Goal: Information Seeking & Learning: Learn about a topic

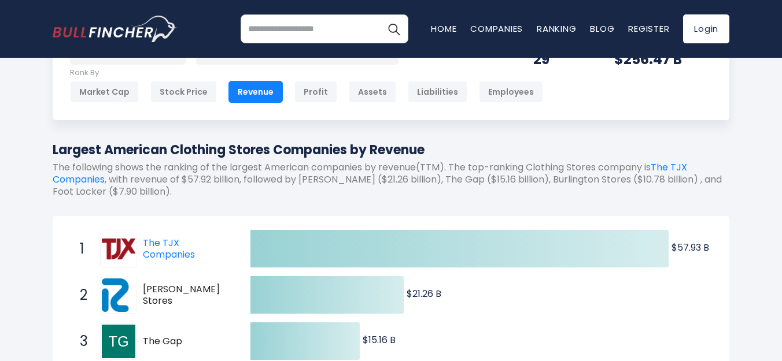
scroll to position [58, 0]
click at [176, 253] on link "The TJX Companies" at bounding box center [169, 248] width 52 height 25
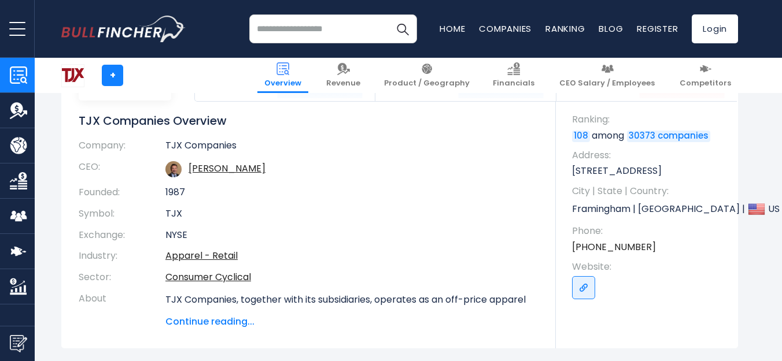
scroll to position [116, 0]
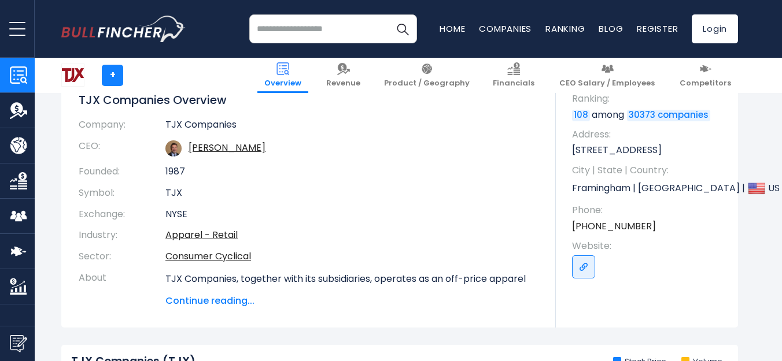
click at [216, 304] on span "Continue reading..." at bounding box center [351, 301] width 373 height 14
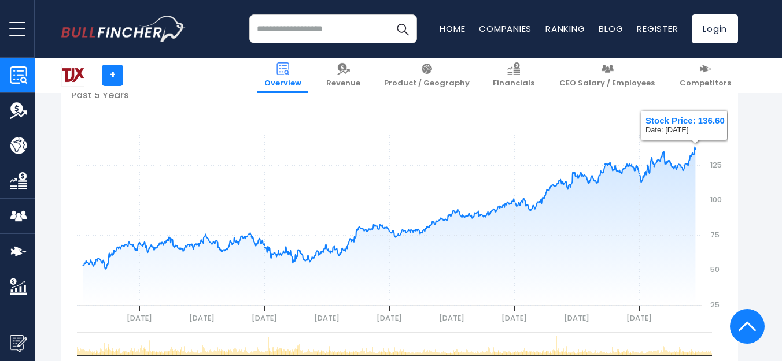
scroll to position [578, 0]
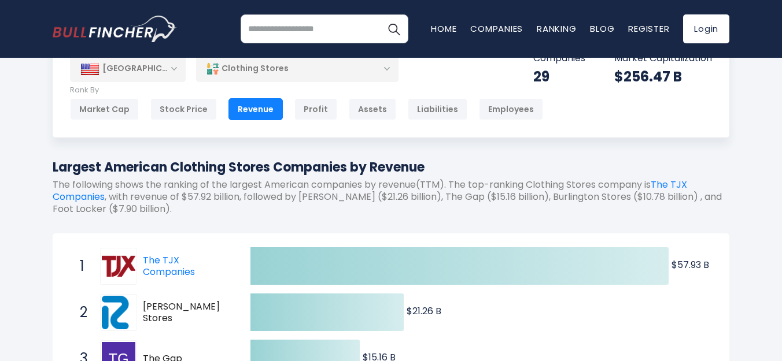
scroll to position [116, 0]
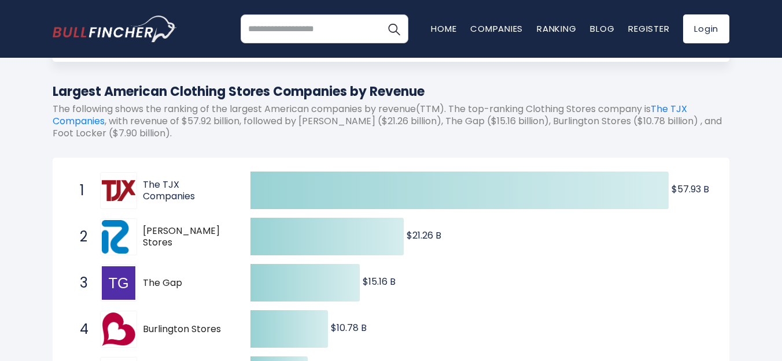
click at [167, 194] on link "The TJX Companies" at bounding box center [169, 190] width 52 height 25
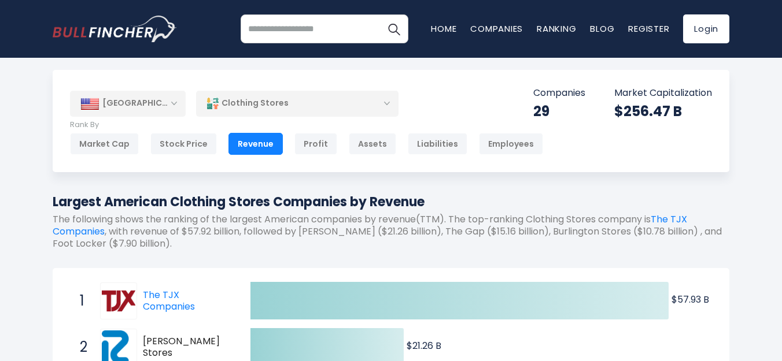
scroll to position [0, 0]
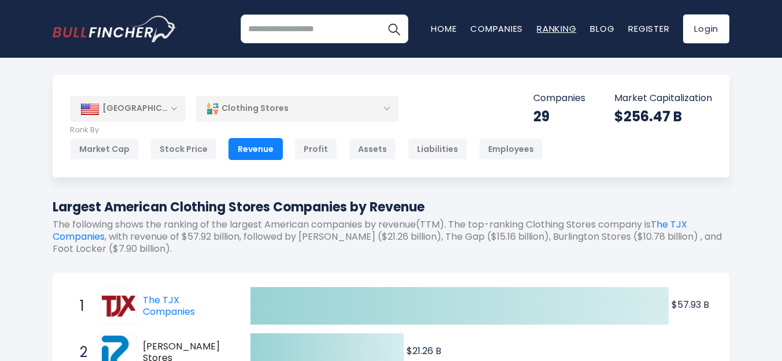
click at [553, 29] on link "Ranking" at bounding box center [556, 29] width 39 height 12
